Goal: Transaction & Acquisition: Purchase product/service

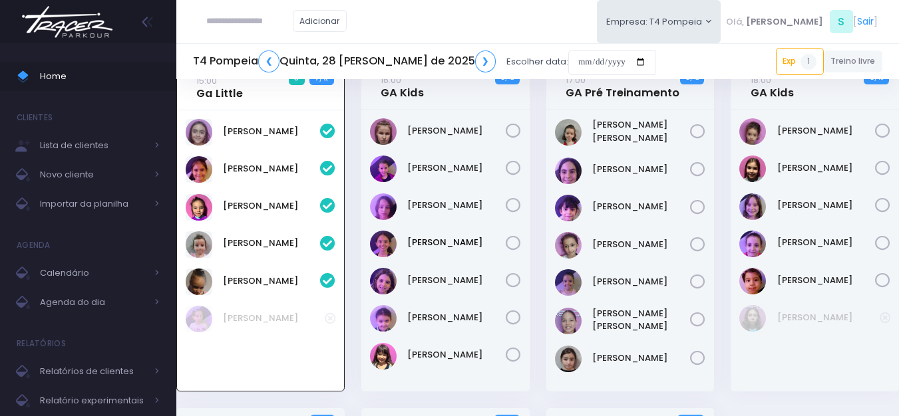
scroll to position [29, 0]
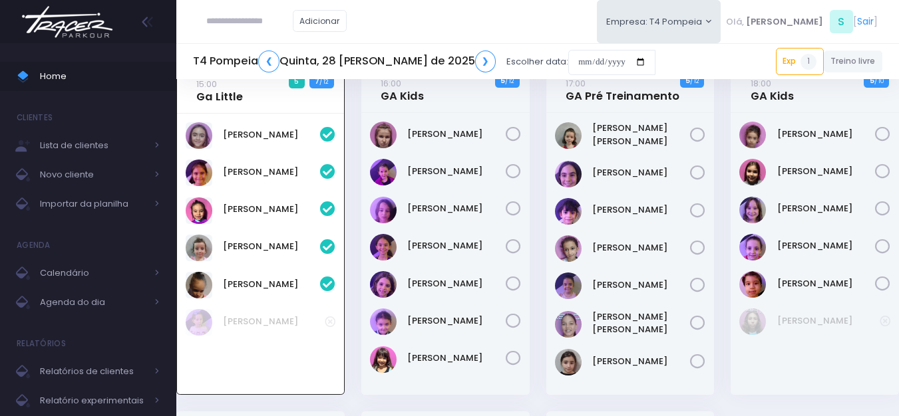
click at [261, 31] on input "text" at bounding box center [249, 21] width 86 height 25
paste input "**********"
click at [232, 21] on input "**********" at bounding box center [249, 21] width 86 height 25
click at [257, 51] on span "nctozi@gmail.com" at bounding box center [269, 63] width 75 height 24
type input "**********"
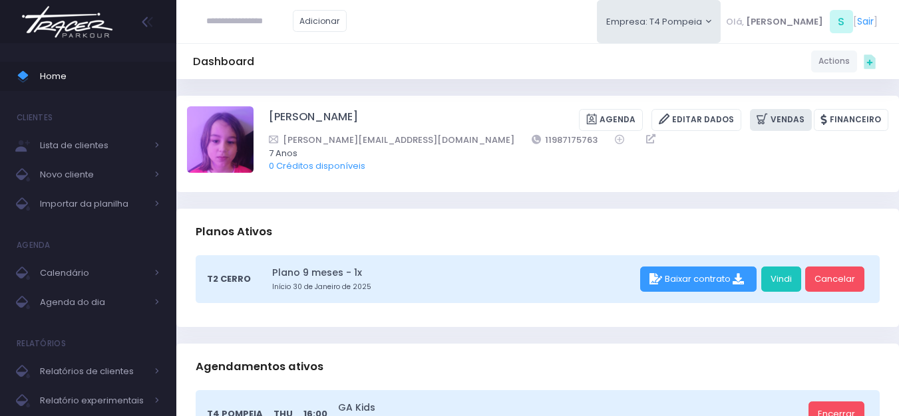
click at [777, 112] on link "Vendas" at bounding box center [781, 120] width 62 height 22
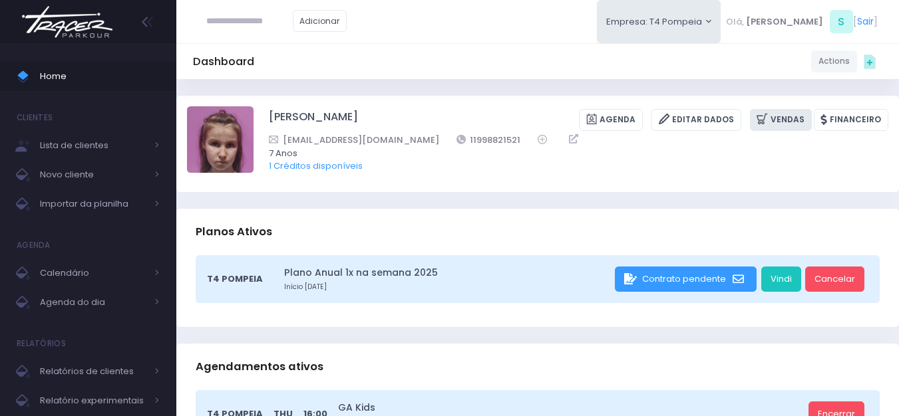
click at [770, 114] on icon at bounding box center [763, 119] width 14 height 15
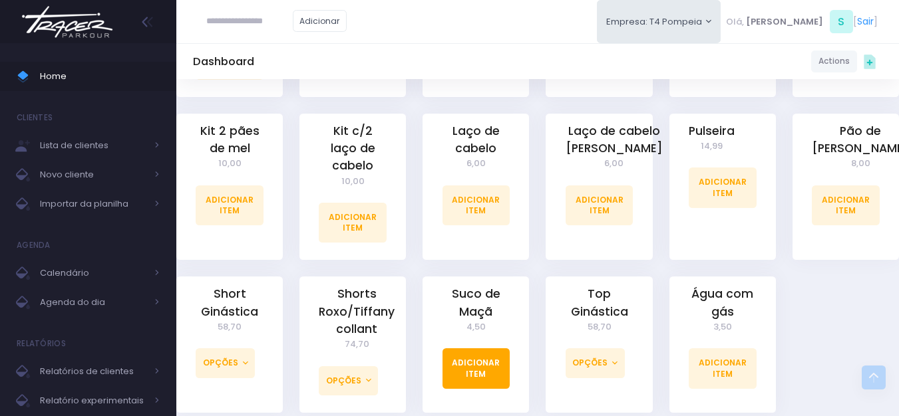
scroll to position [926, 0]
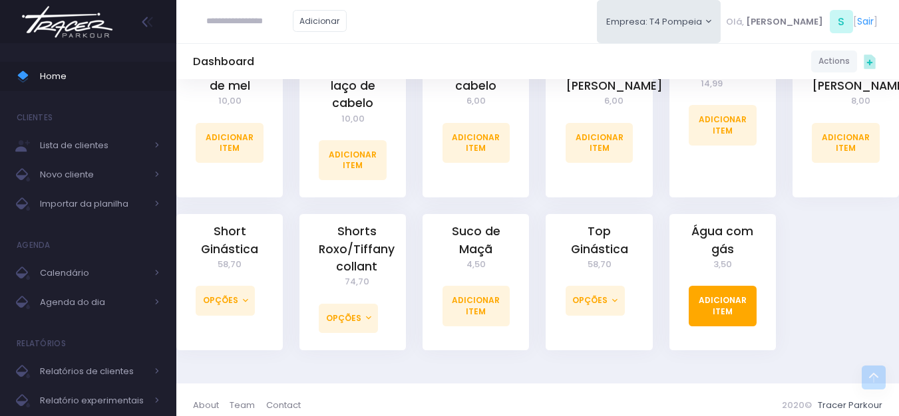
click at [737, 299] on link "Adicionar Item" at bounding box center [722, 306] width 68 height 40
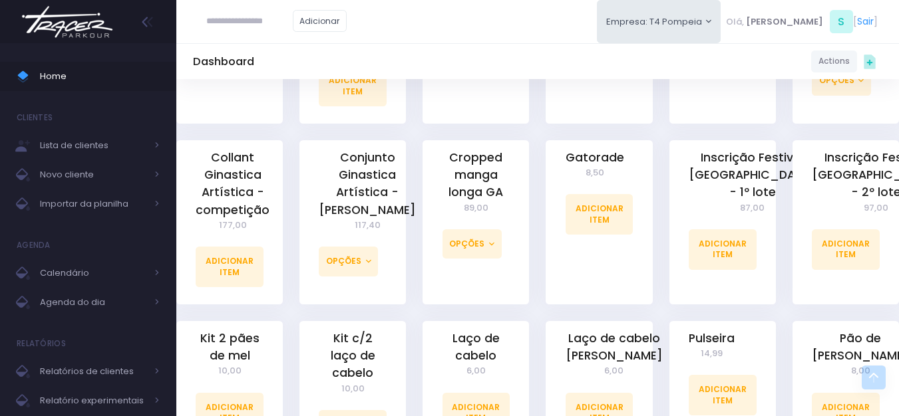
scroll to position [732, 0]
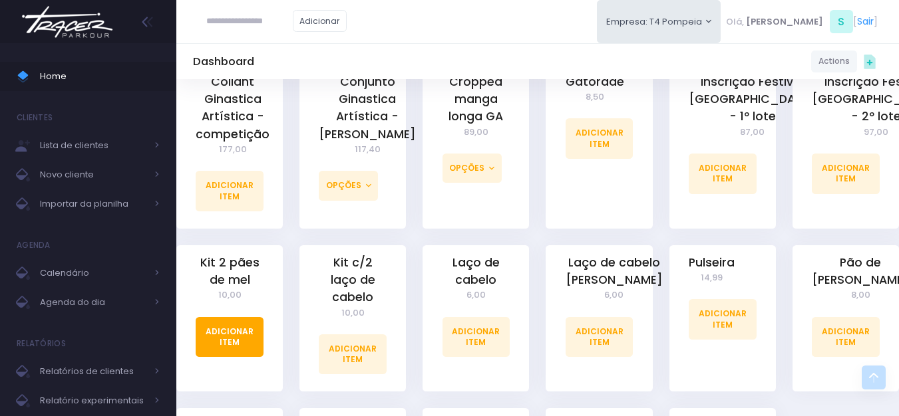
click at [242, 327] on link "Adicionar Item" at bounding box center [230, 337] width 68 height 40
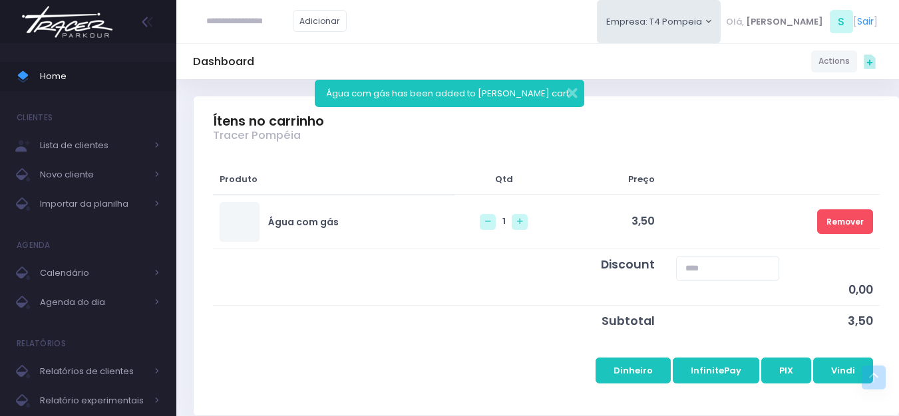
scroll to position [266, 0]
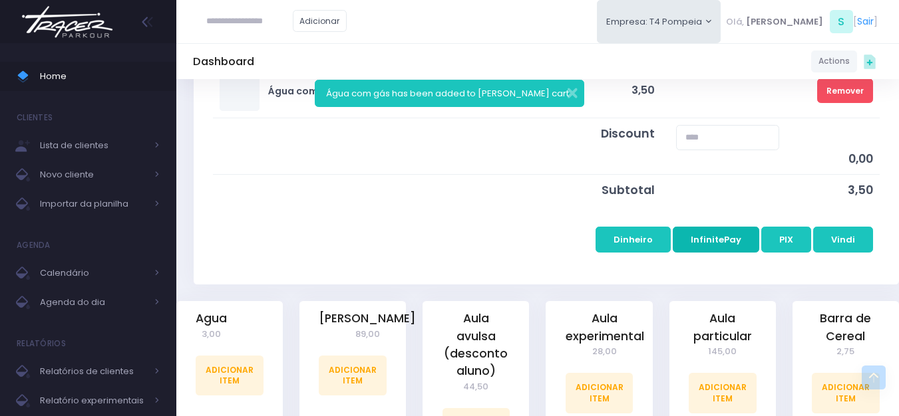
click at [722, 249] on button "InfinitePay" at bounding box center [715, 239] width 86 height 25
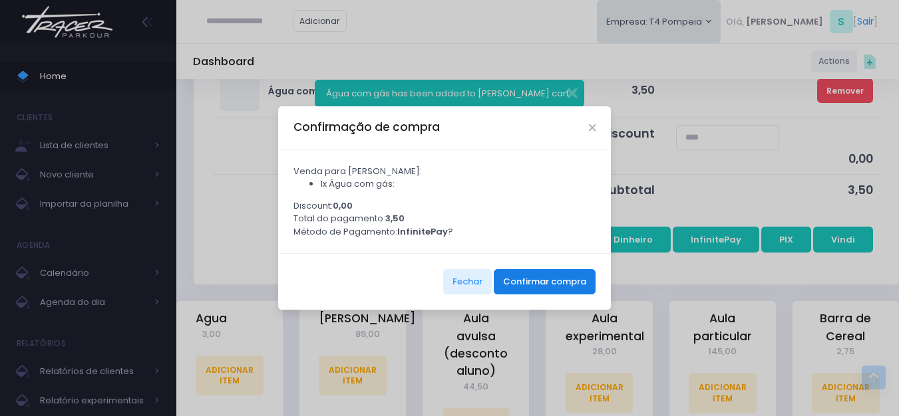
click at [542, 295] on button "Confirmar compra" at bounding box center [545, 281] width 102 height 25
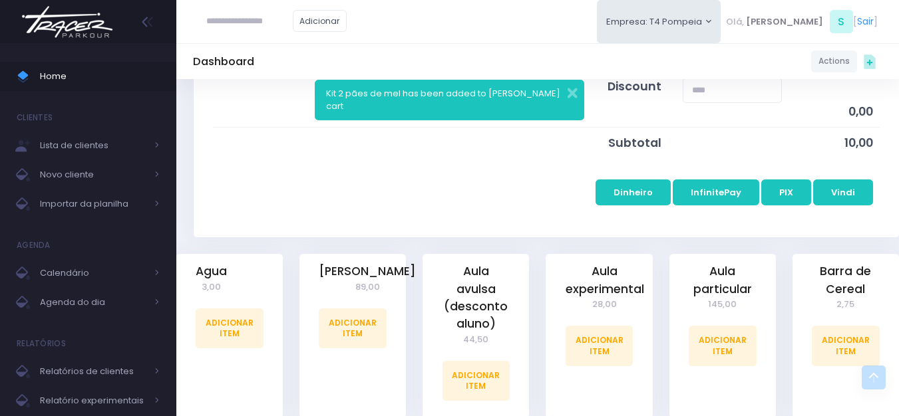
scroll to position [333, 0]
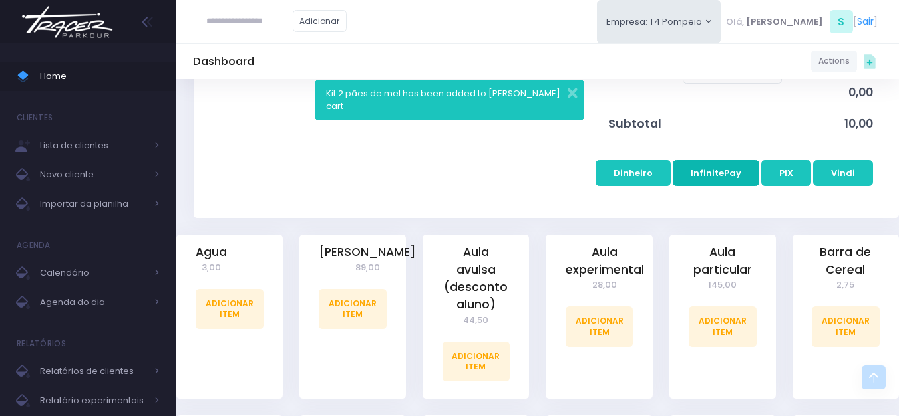
click at [725, 171] on button "InfinitePay" at bounding box center [715, 172] width 86 height 25
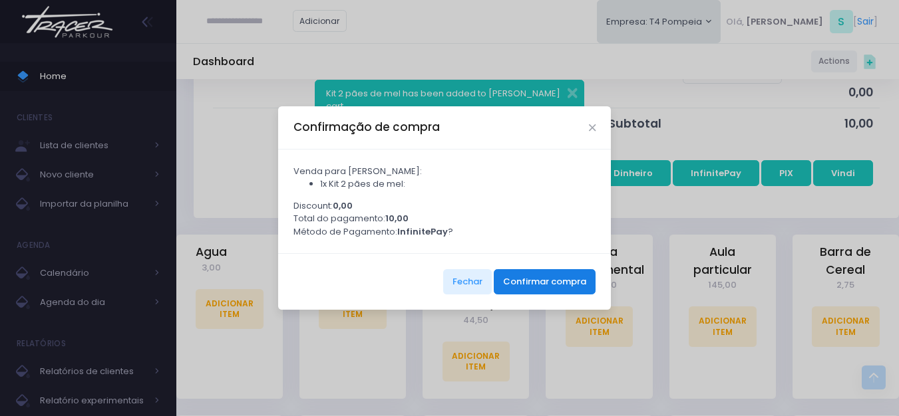
click at [560, 286] on button "Confirmar compra" at bounding box center [545, 281] width 102 height 25
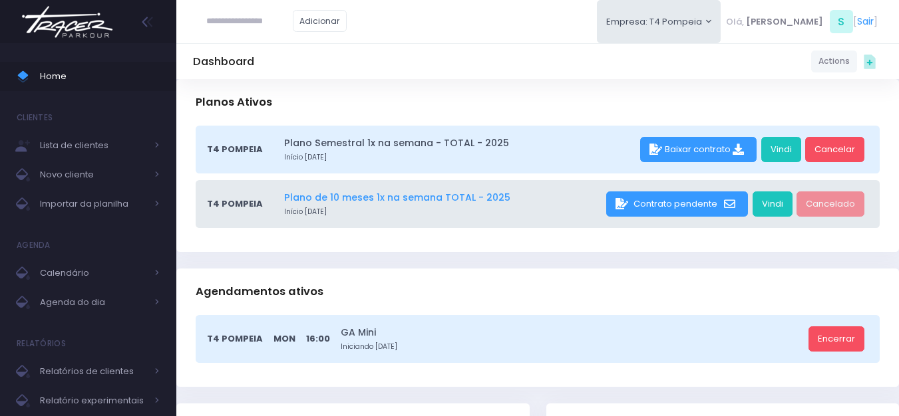
scroll to position [200, 0]
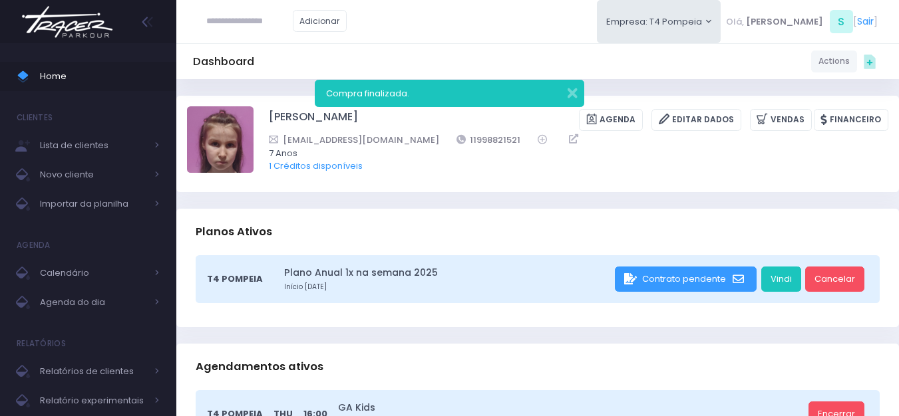
click at [54, 31] on img at bounding box center [67, 22] width 101 height 47
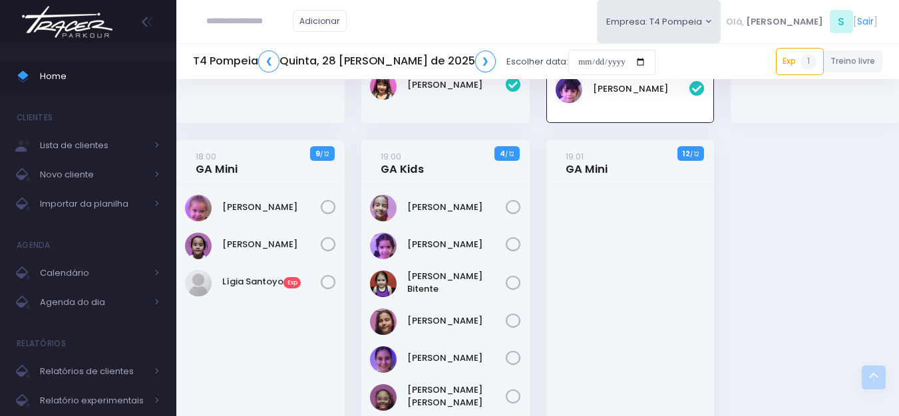
scroll to position [237, 0]
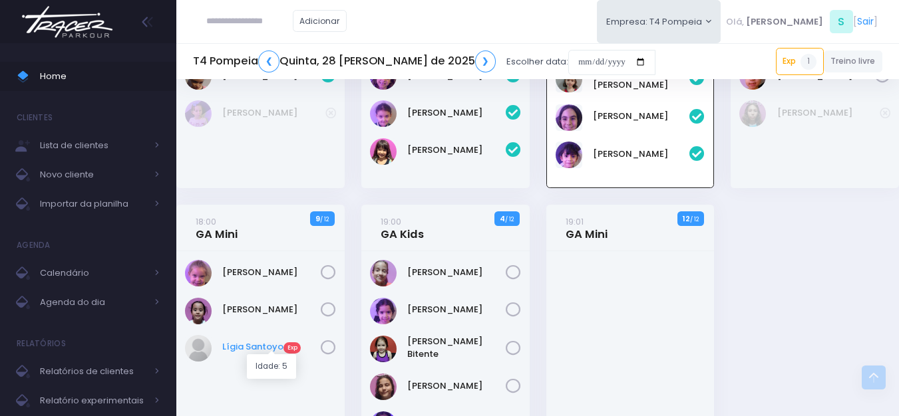
click at [261, 345] on link "Lígia Santoyo Exp" at bounding box center [271, 347] width 98 height 13
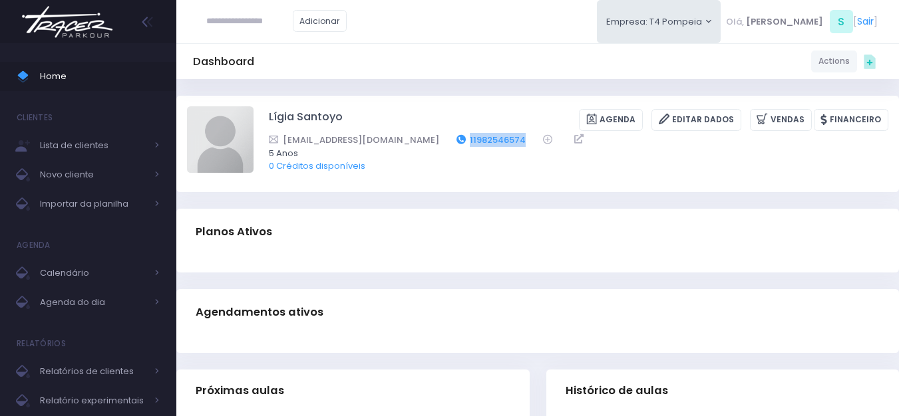
drag, startPoint x: 508, startPoint y: 137, endPoint x: 447, endPoint y: 142, distance: 61.4
click at [447, 142] on div "[EMAIL_ADDRESS][DOMAIN_NAME] 11982546574" at bounding box center [570, 140] width 602 height 14
copy link "11982546574"
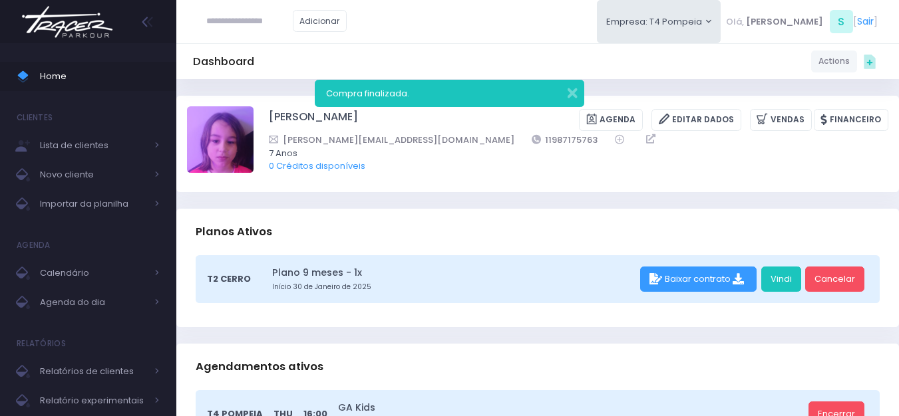
click at [114, 33] on img at bounding box center [67, 22] width 101 height 47
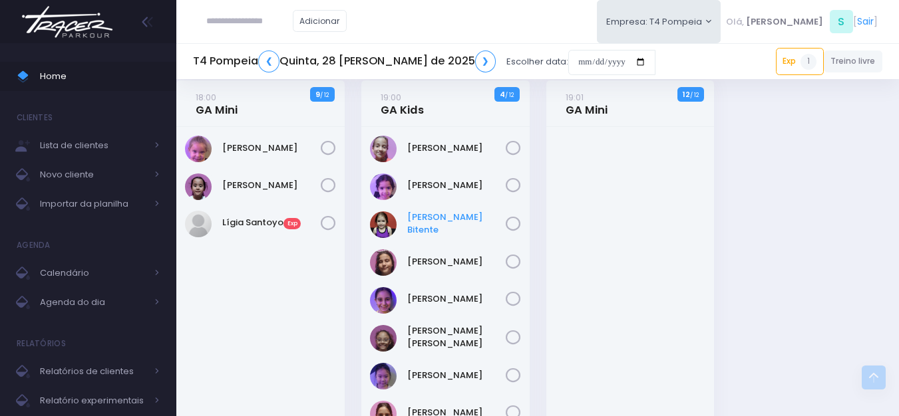
scroll to position [295, 0]
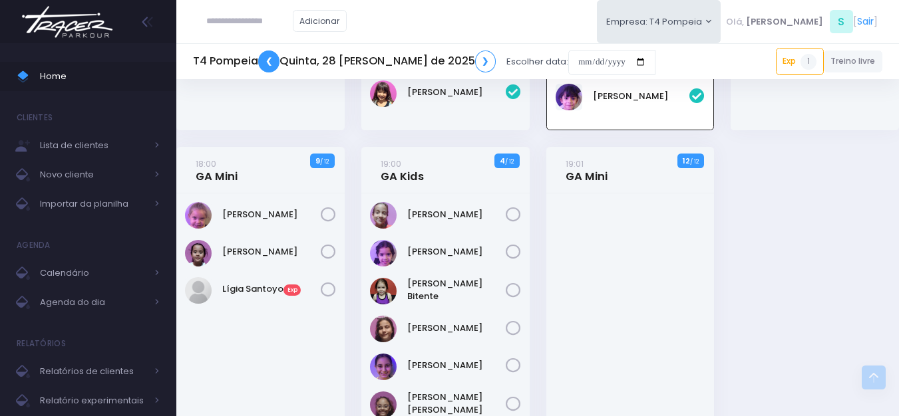
click at [277, 59] on link "❮" at bounding box center [268, 62] width 21 height 22
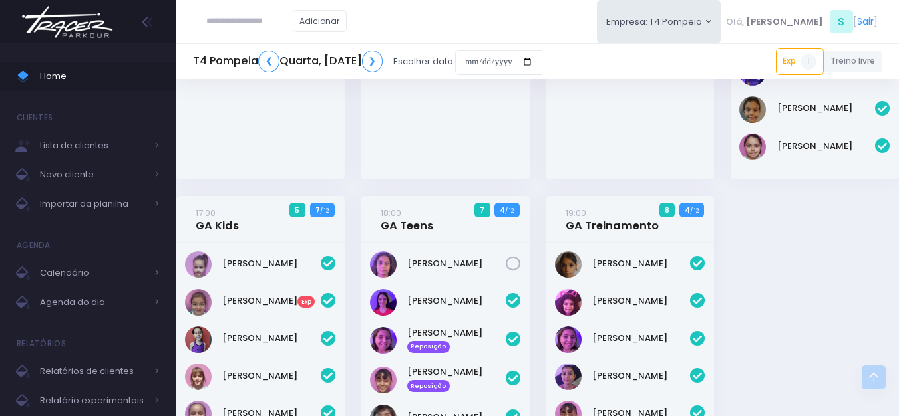
scroll to position [399, 0]
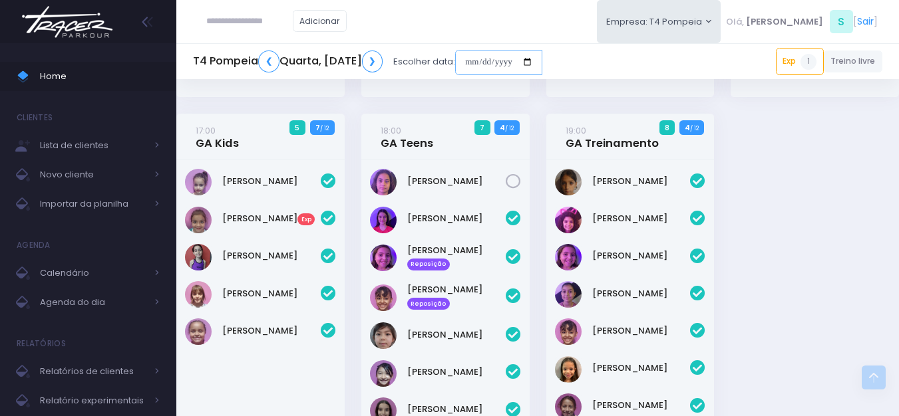
click at [542, 63] on input "date" at bounding box center [498, 62] width 87 height 25
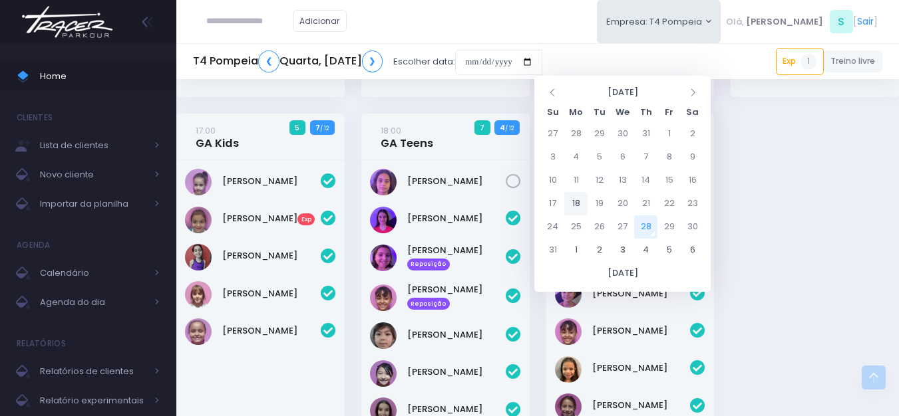
click at [579, 204] on td "18" at bounding box center [575, 203] width 23 height 23
type input "**********"
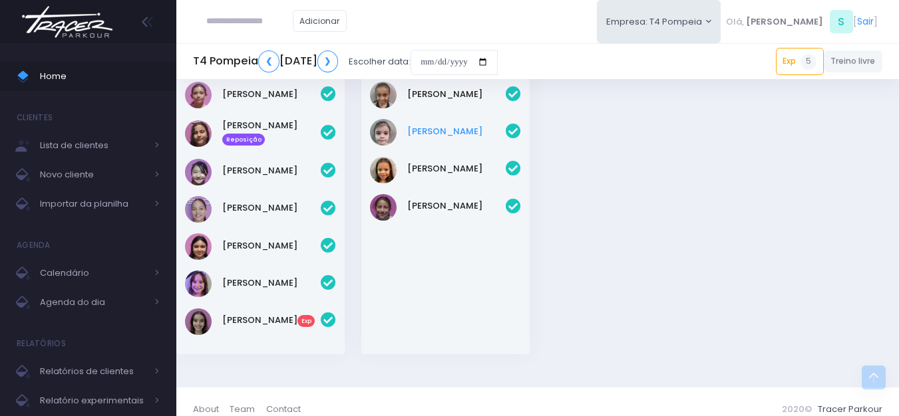
scroll to position [532, 0]
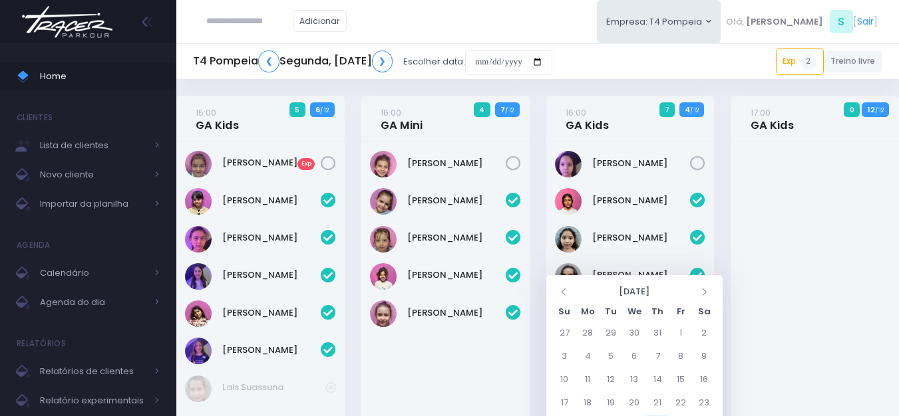
scroll to position [200, 0]
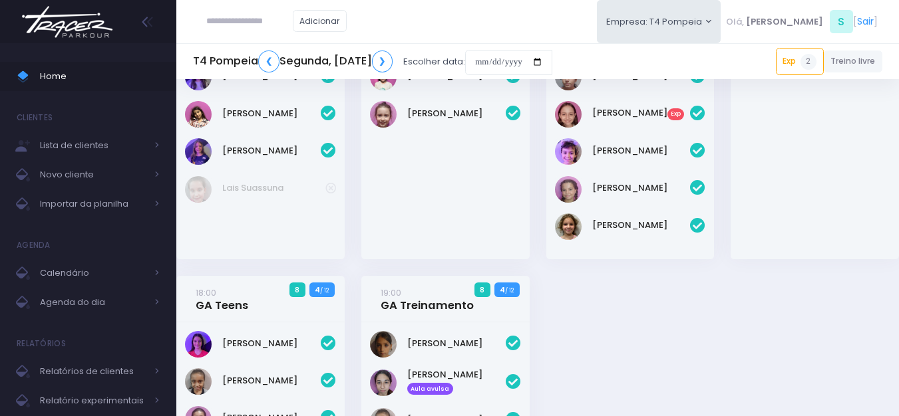
drag, startPoint x: 0, startPoint y: 0, endPoint x: 73, endPoint y: 32, distance: 79.2
click at [73, 32] on img at bounding box center [67, 22] width 101 height 47
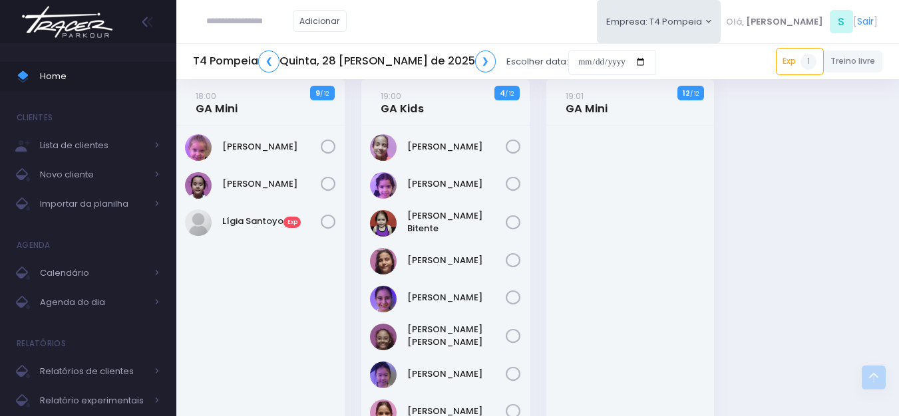
scroll to position [428, 0]
